Goal: Information Seeking & Learning: Learn about a topic

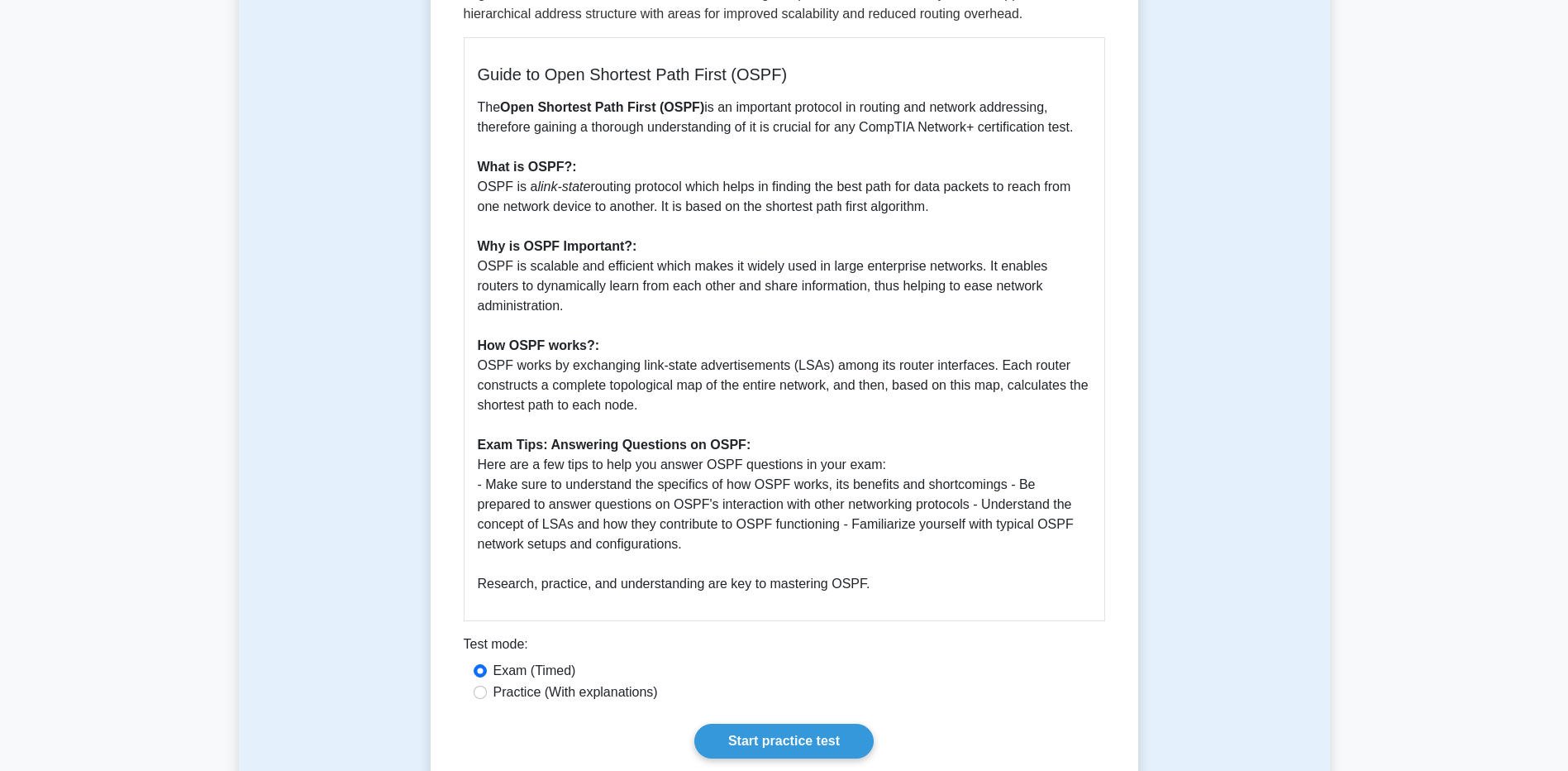
scroll to position [579, 0]
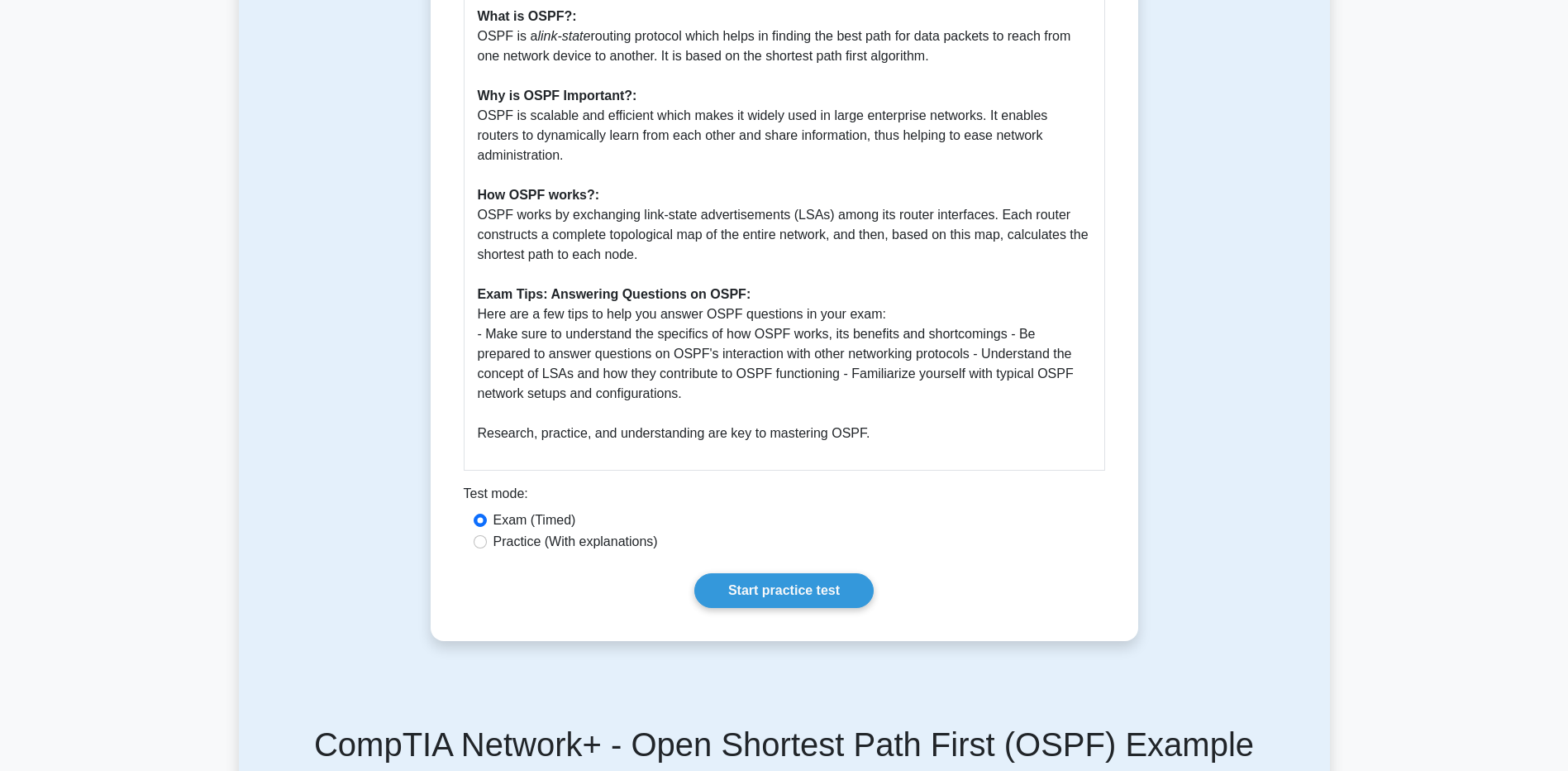
click at [512, 532] on label "Practice (With explanations)" at bounding box center [576, 542] width 165 height 20
click at [487, 535] on input "Practice (With explanations)" at bounding box center [481, 542] width 14 height 14
radio input "true"
click at [770, 573] on link "Start practice test" at bounding box center [784, 590] width 179 height 34
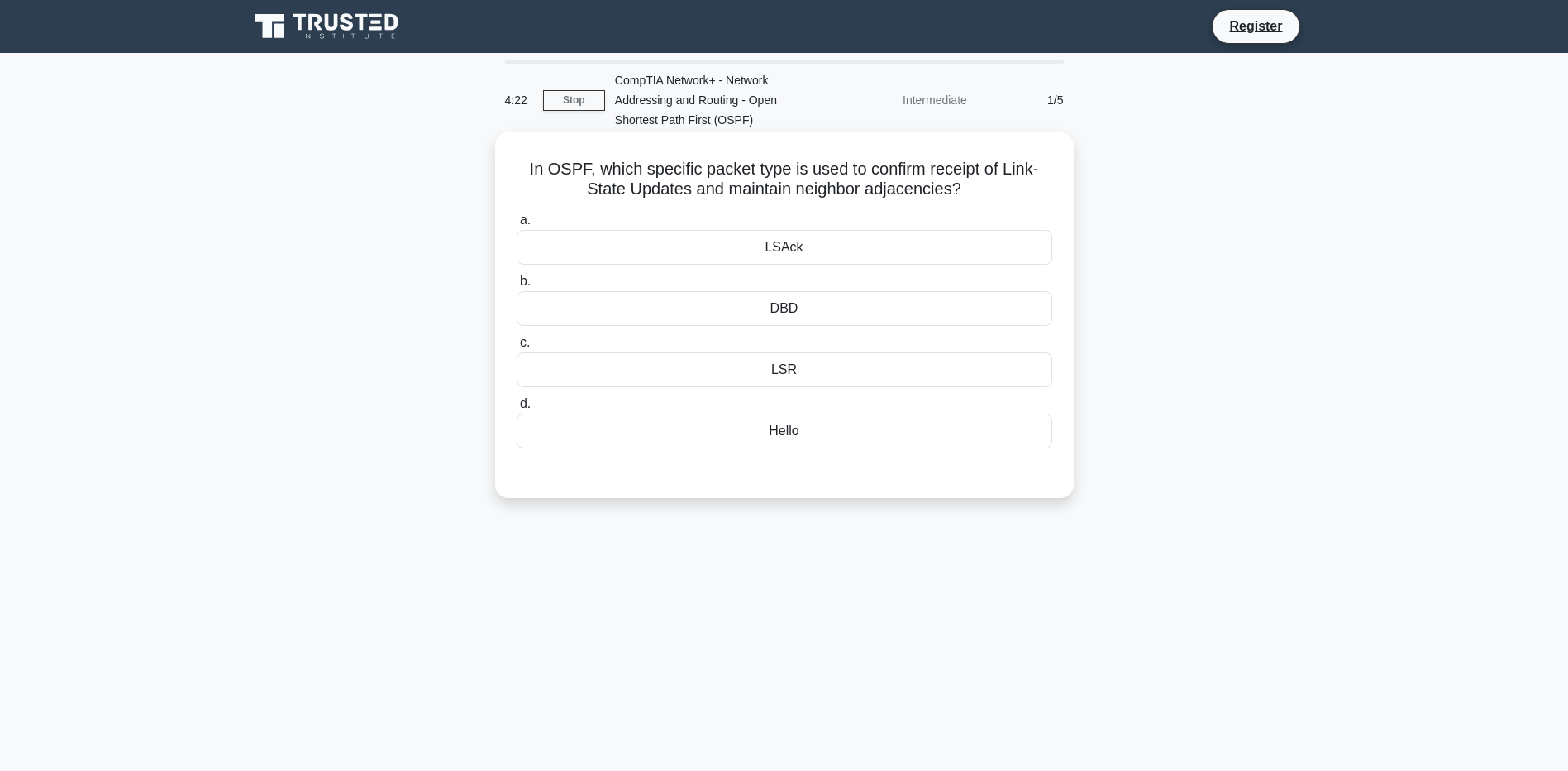
click at [814, 259] on div "LSAck" at bounding box center [784, 247] width 536 height 34
click at [517, 225] on input "a. [GEOGRAPHIC_DATA]" at bounding box center [517, 219] width 0 height 11
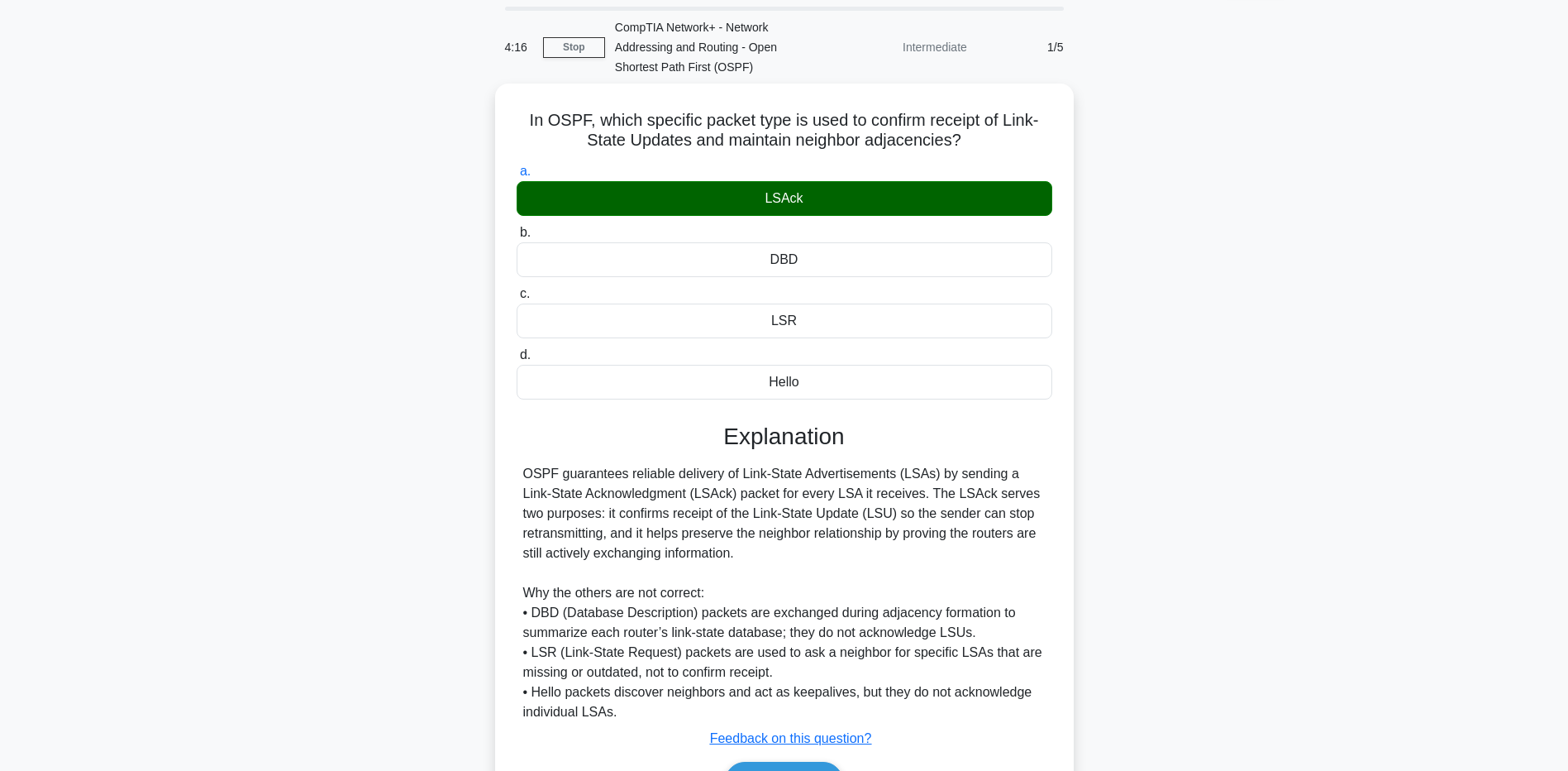
scroll to position [151, 0]
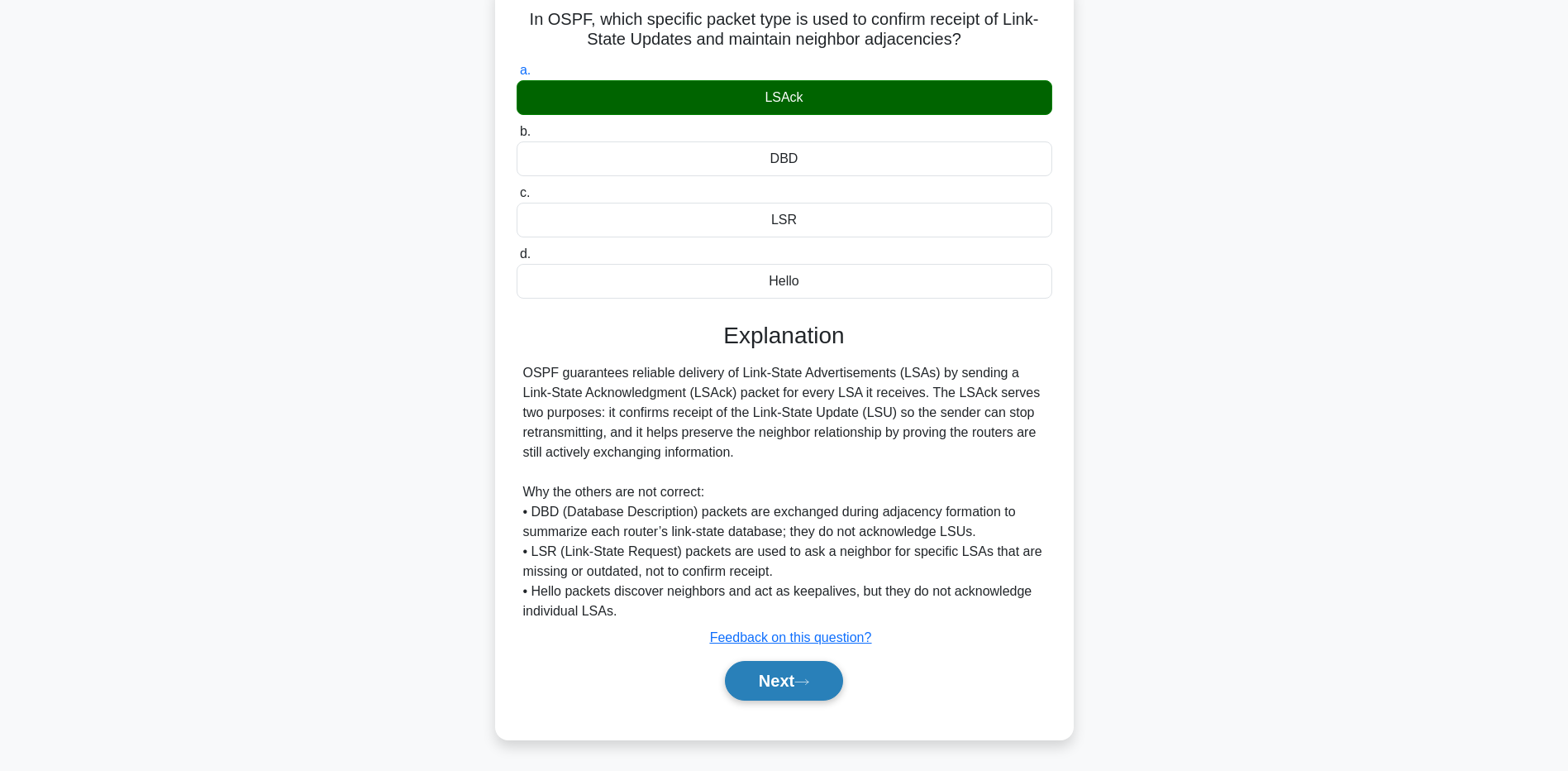
click at [792, 677] on button "Next" at bounding box center [784, 680] width 119 height 40
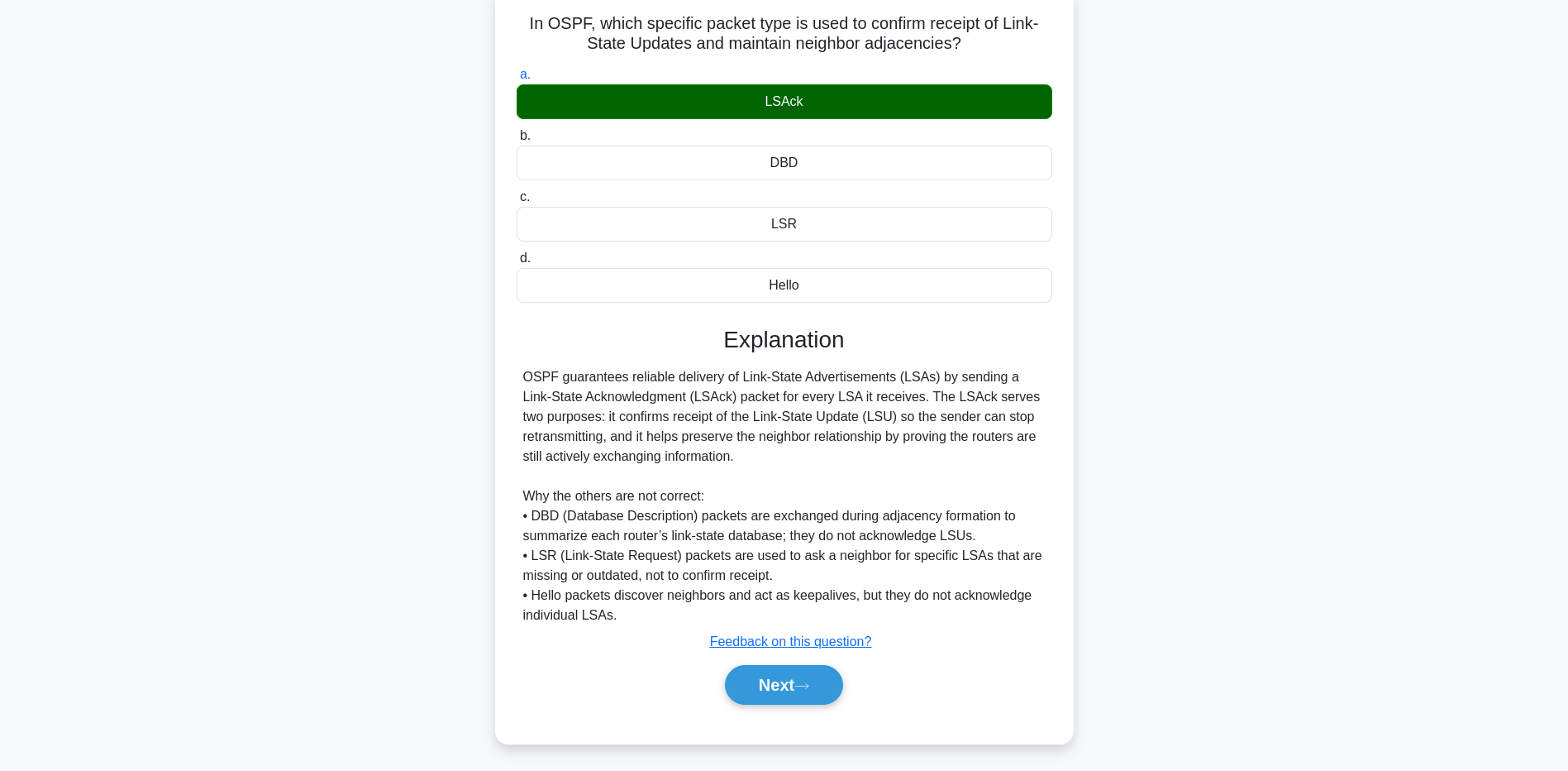
scroll to position [122, 0]
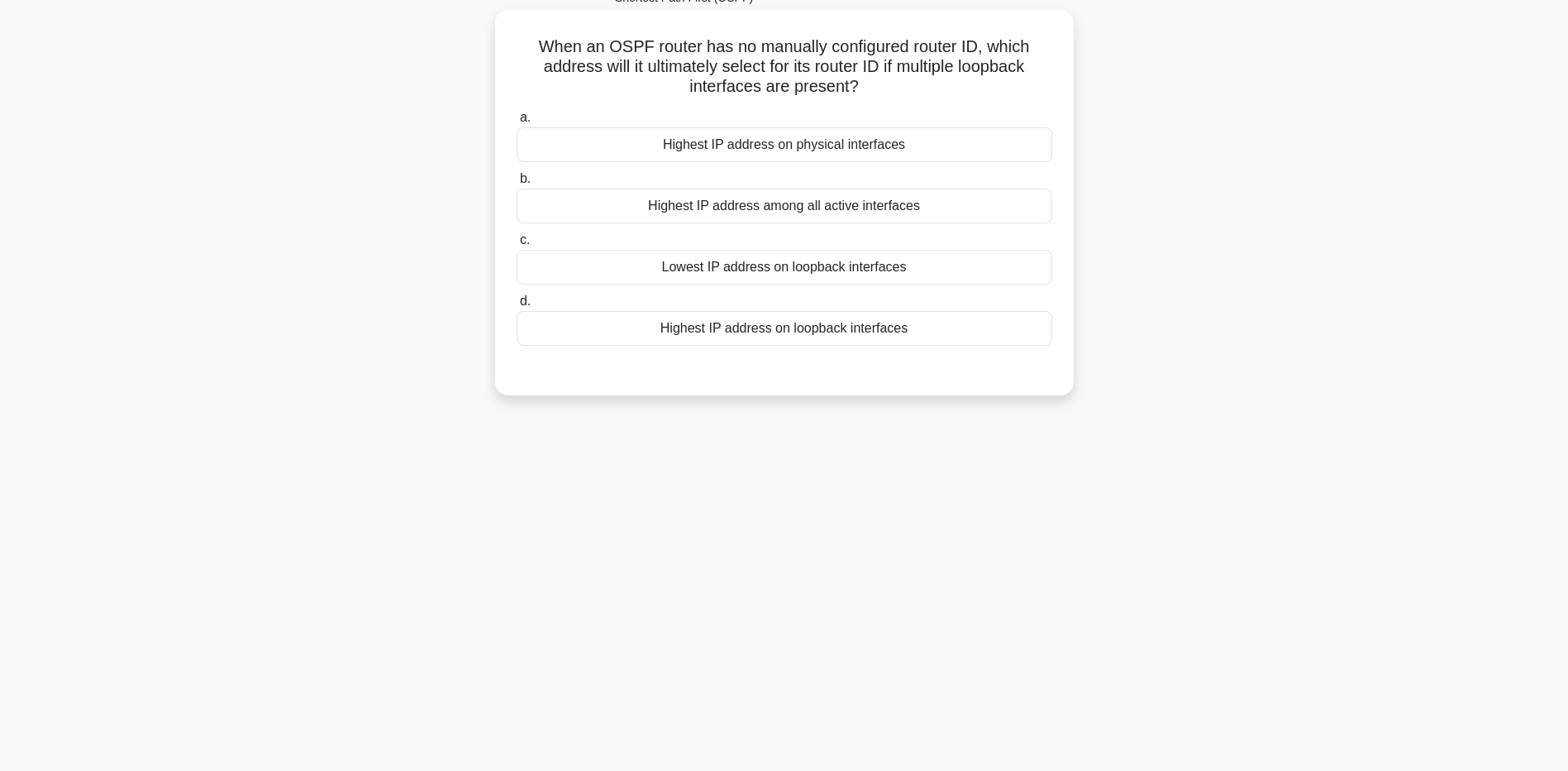
click at [819, 331] on div "Highest IP address on loopback interfaces" at bounding box center [784, 327] width 536 height 34
click at [517, 307] on input "d. Highest IP address on loopback interfaces" at bounding box center [517, 301] width 0 height 11
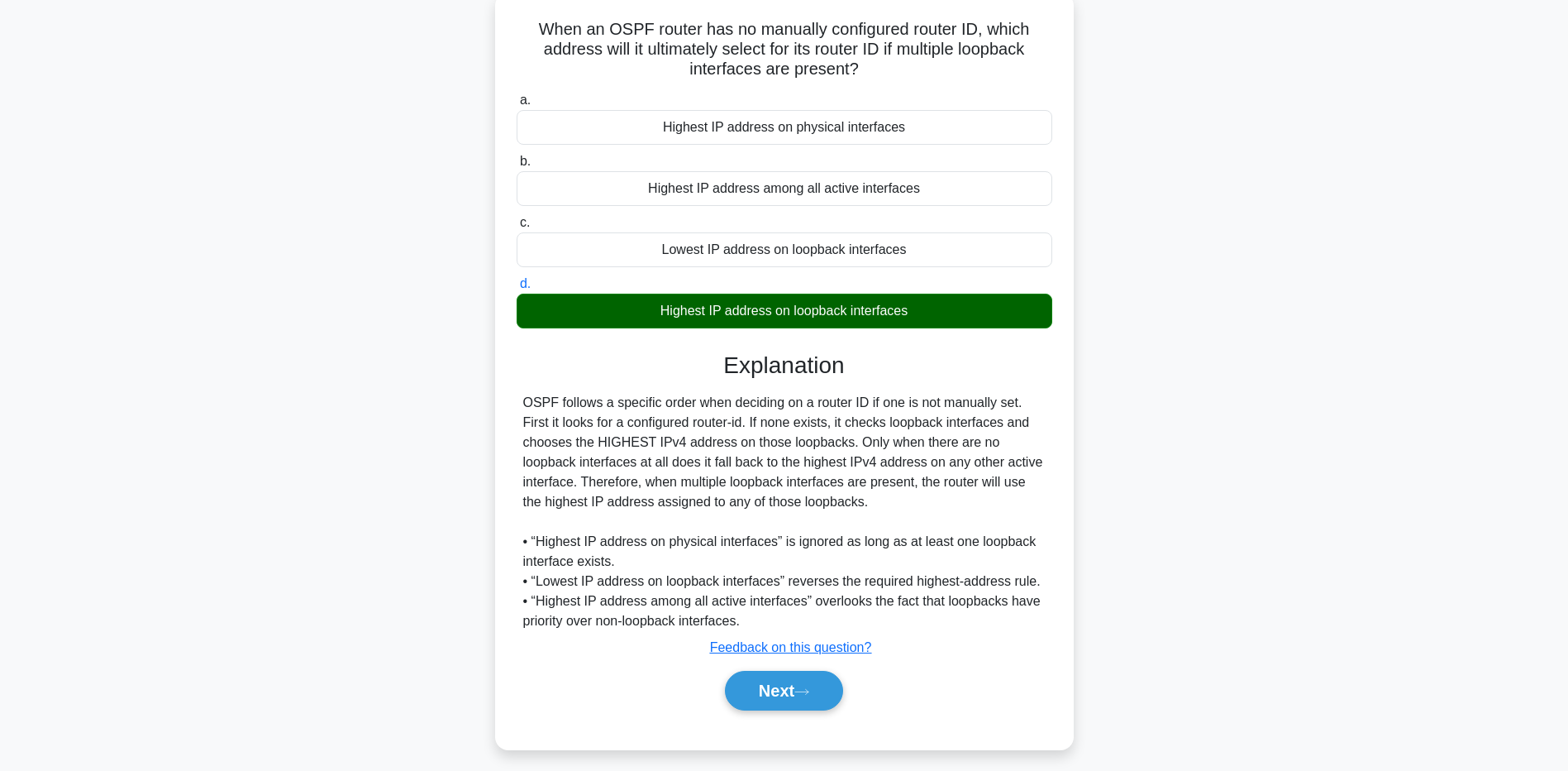
scroll to position [151, 0]
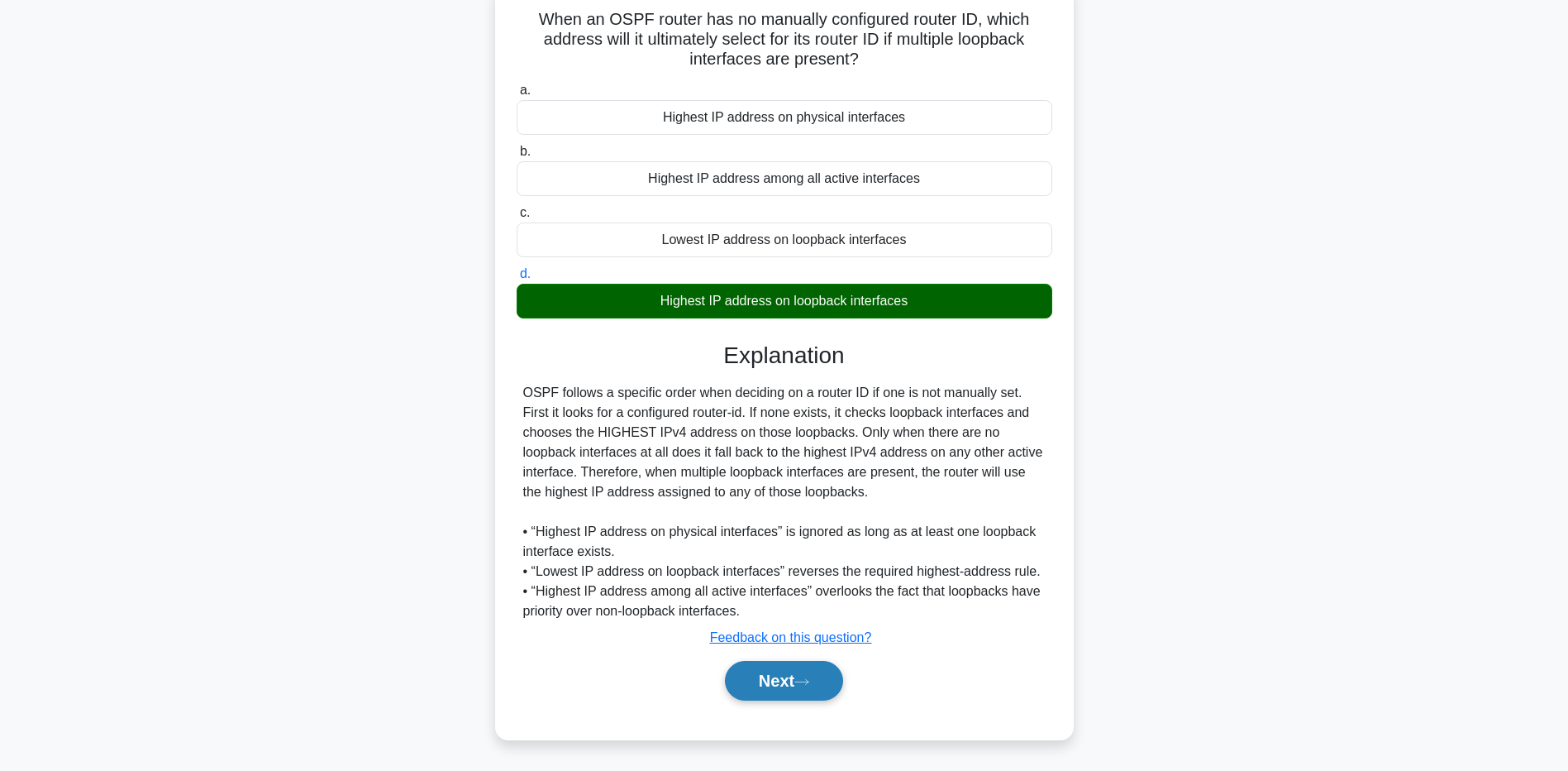
click at [782, 676] on button "Next" at bounding box center [784, 680] width 119 height 40
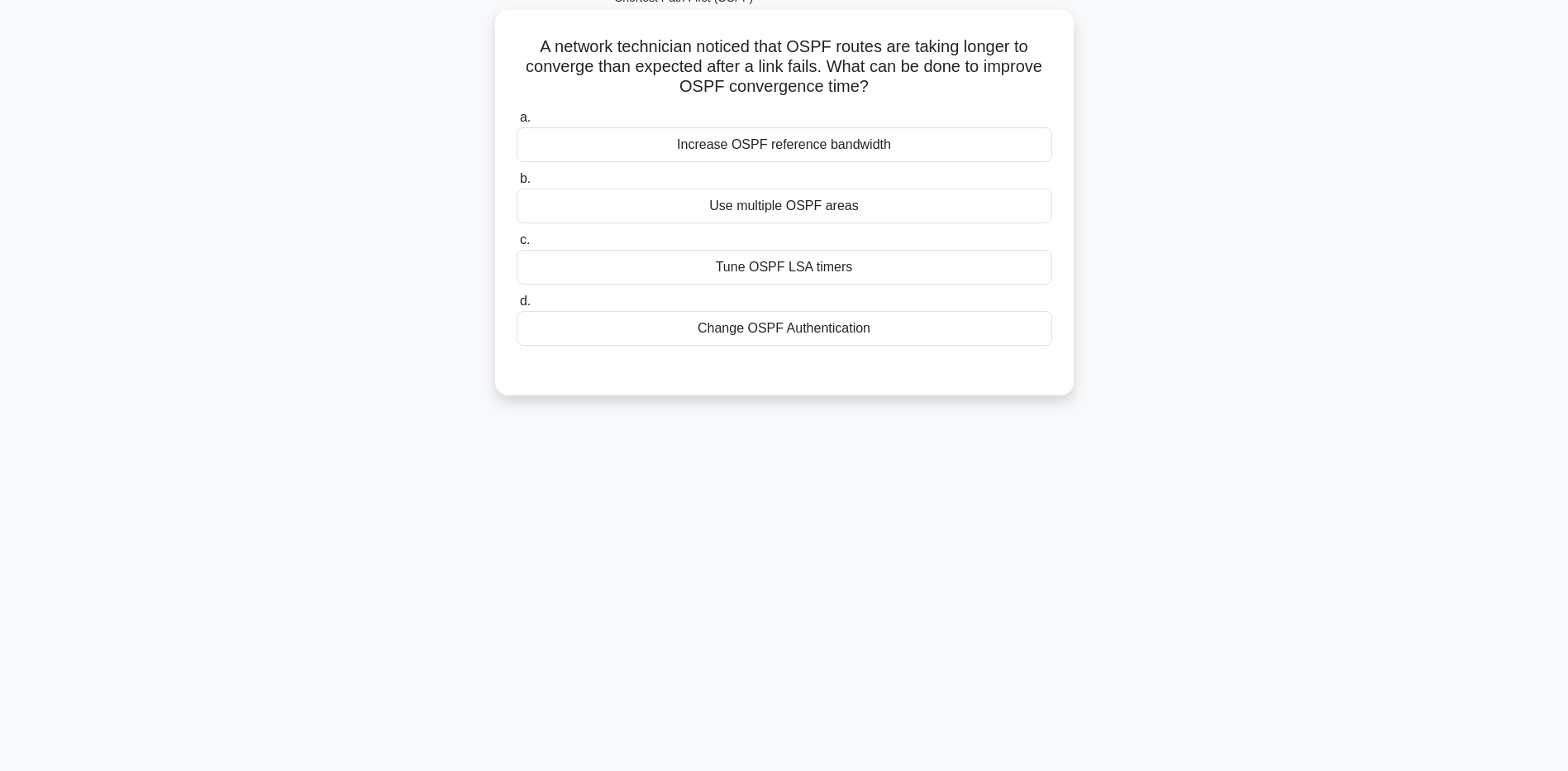
click at [780, 211] on div "Use multiple OSPF areas" at bounding box center [784, 205] width 536 height 34
click at [517, 184] on input "b. Use multiple OSPF areas" at bounding box center [517, 178] width 0 height 11
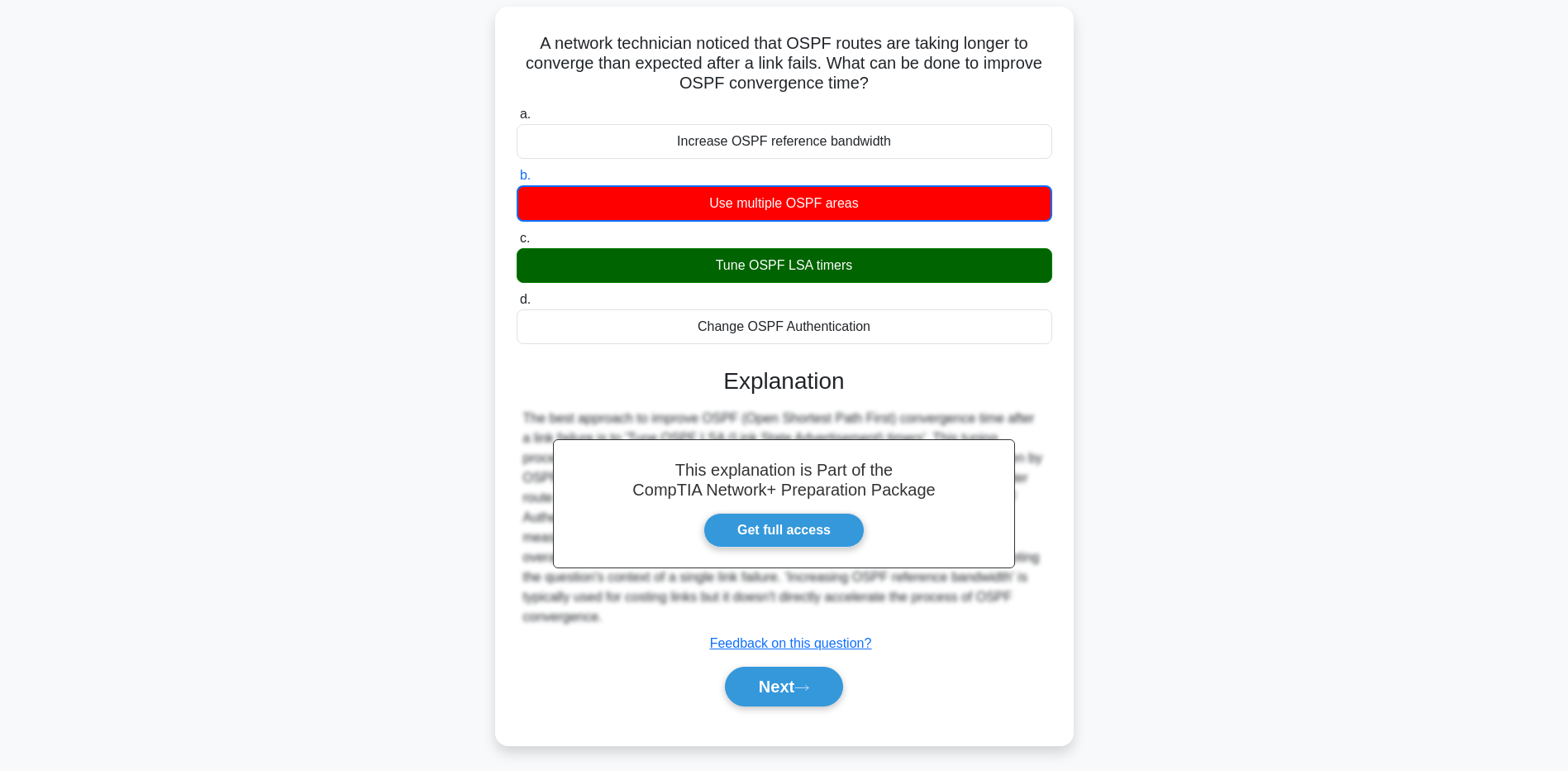
scroll to position [132, 0]
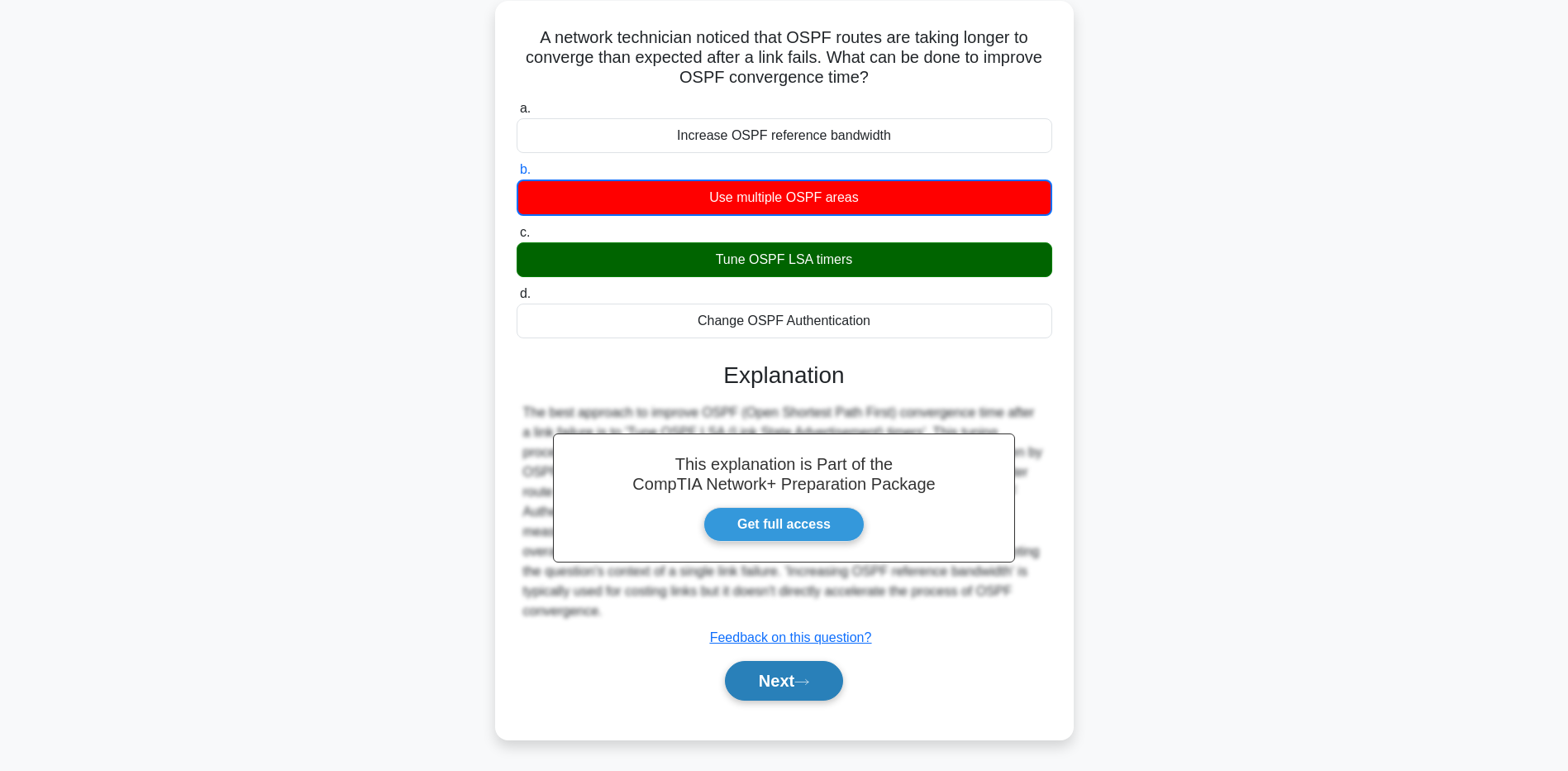
click at [797, 685] on button "Next" at bounding box center [784, 680] width 119 height 40
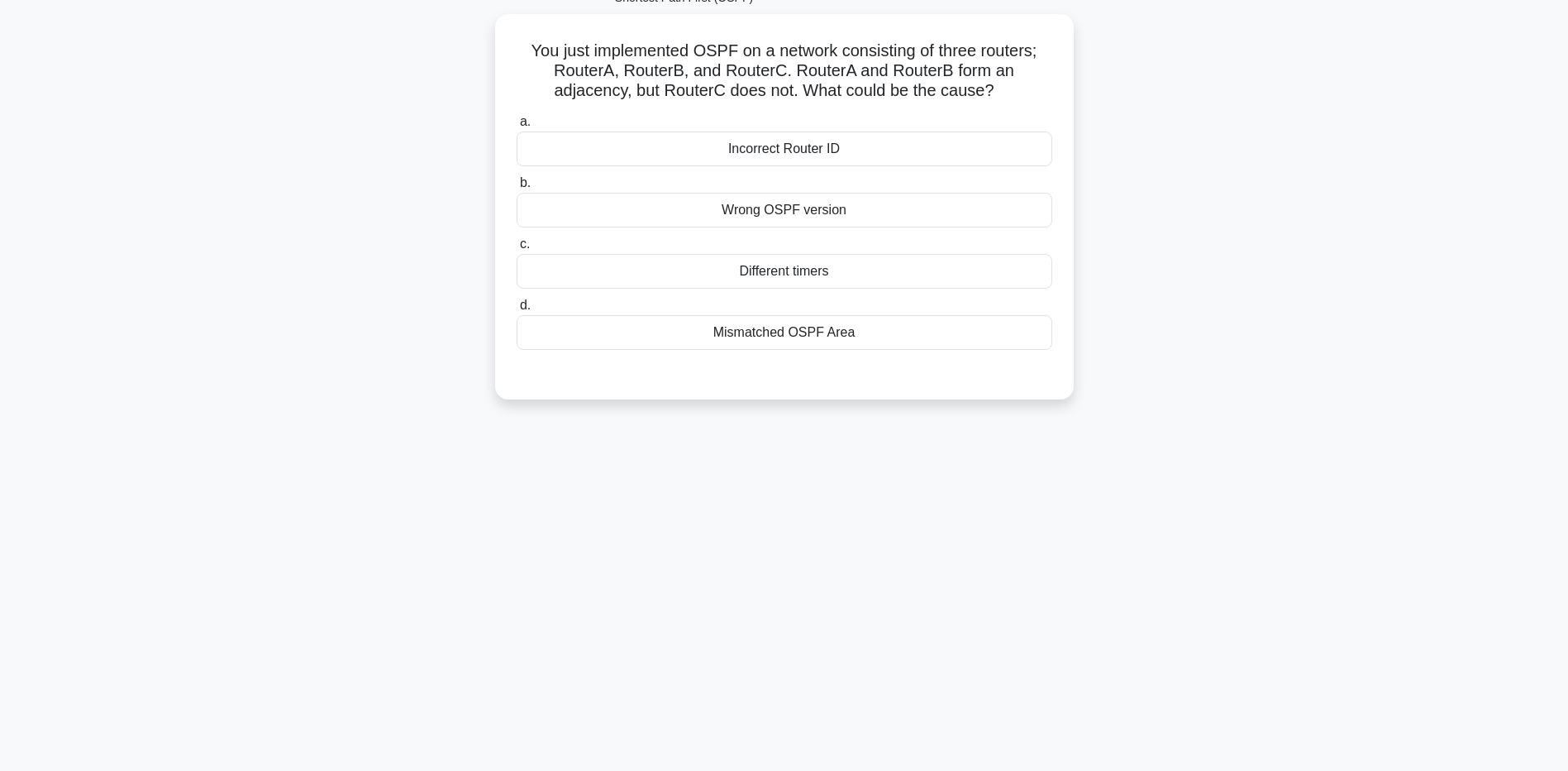
scroll to position [122, 0]
click at [823, 331] on div "Mismatched OSPF Area" at bounding box center [784, 327] width 536 height 34
click at [517, 307] on input "d. Mismatched OSPF Area" at bounding box center [517, 301] width 0 height 11
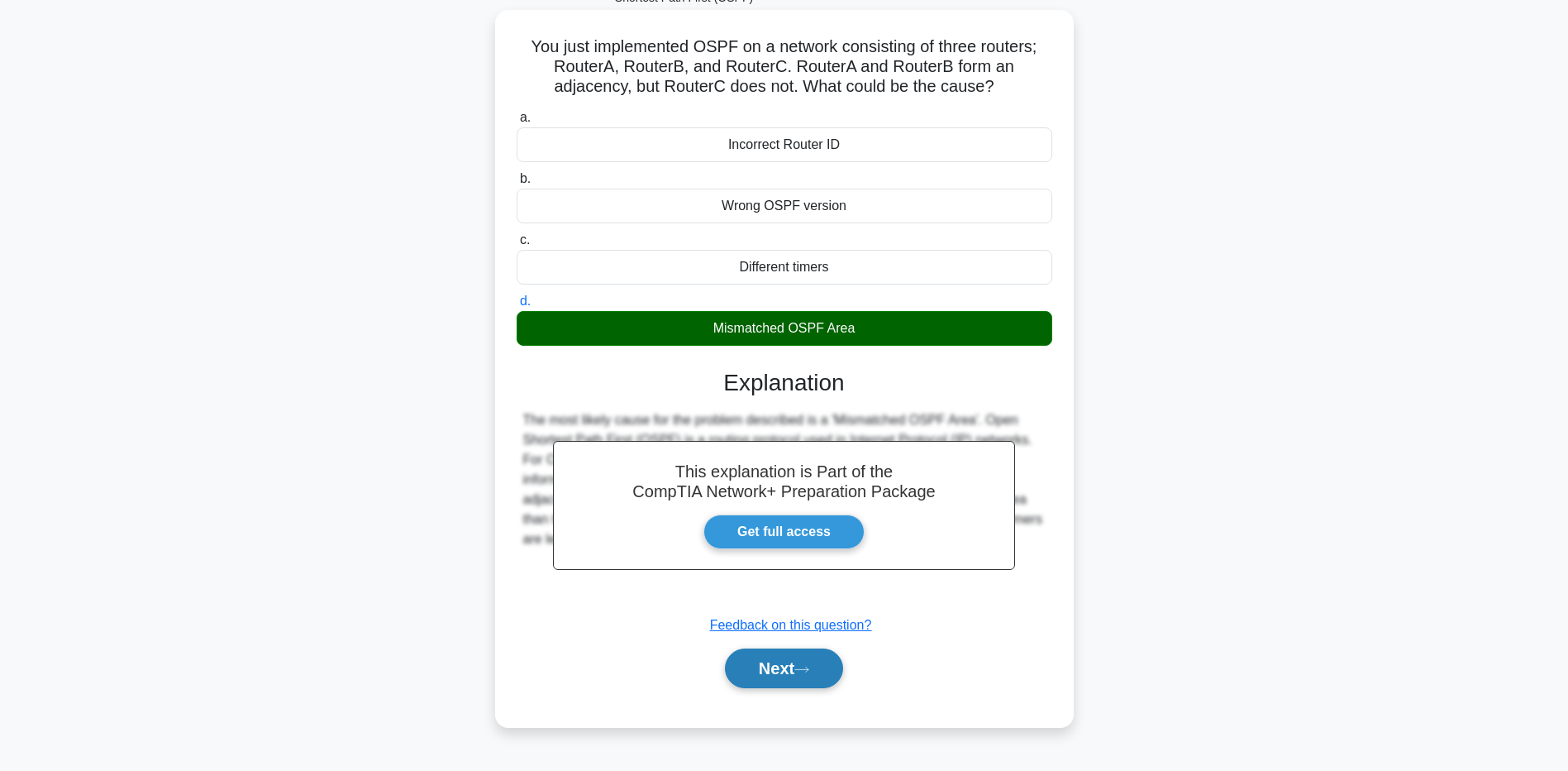
click at [797, 668] on button "Next" at bounding box center [784, 668] width 119 height 40
